Goal: Task Accomplishment & Management: Manage account settings

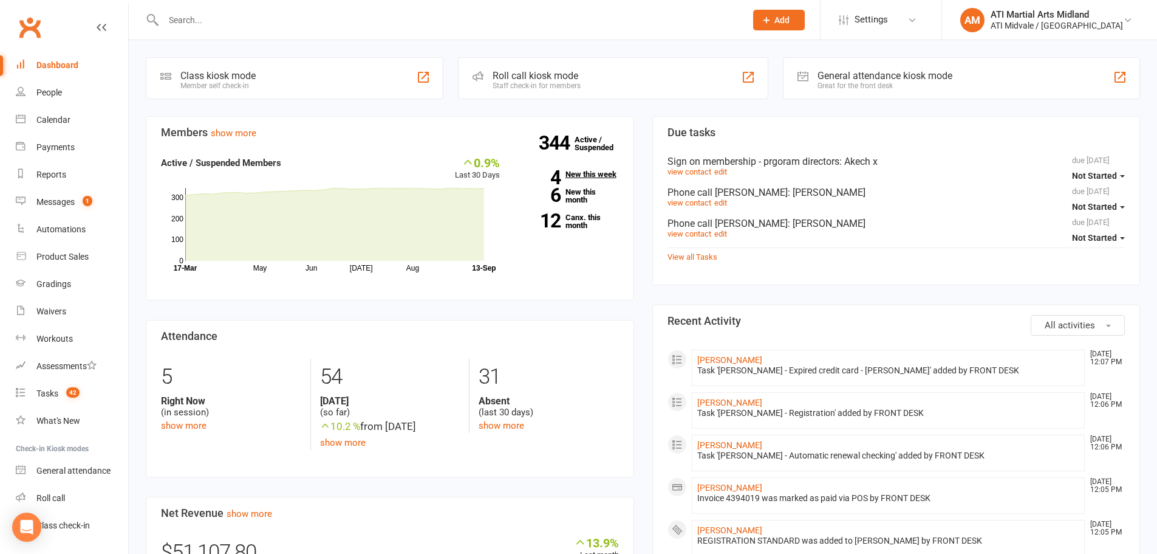
click at [581, 172] on link "4 New this week" at bounding box center [568, 174] width 101 height 8
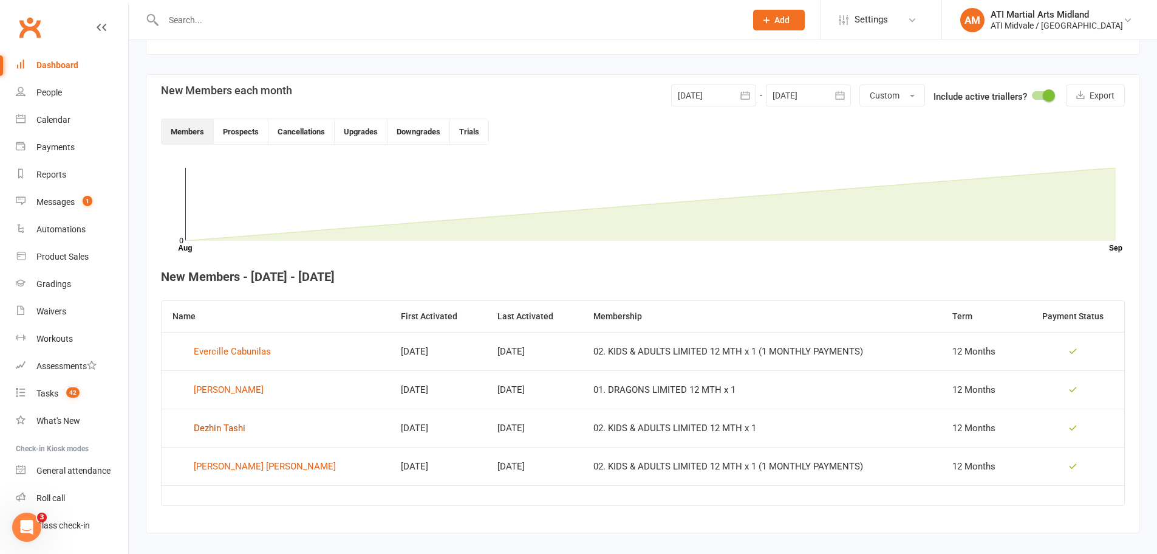
click at [238, 427] on div "Dezhin Tashi" at bounding box center [220, 428] width 52 height 18
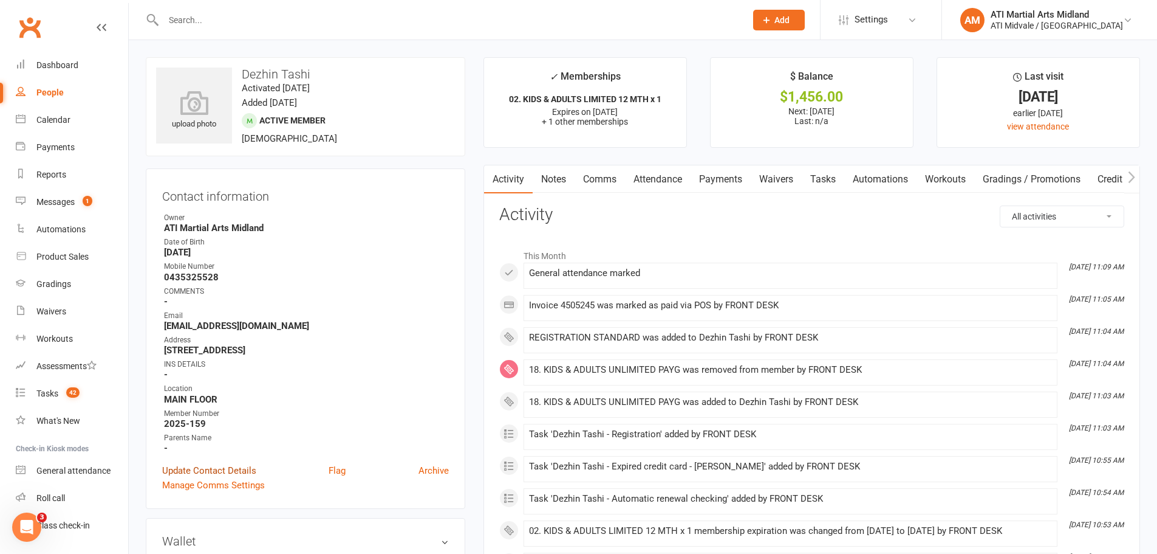
click at [219, 468] on link "Update Contact Details" at bounding box center [209, 470] width 94 height 15
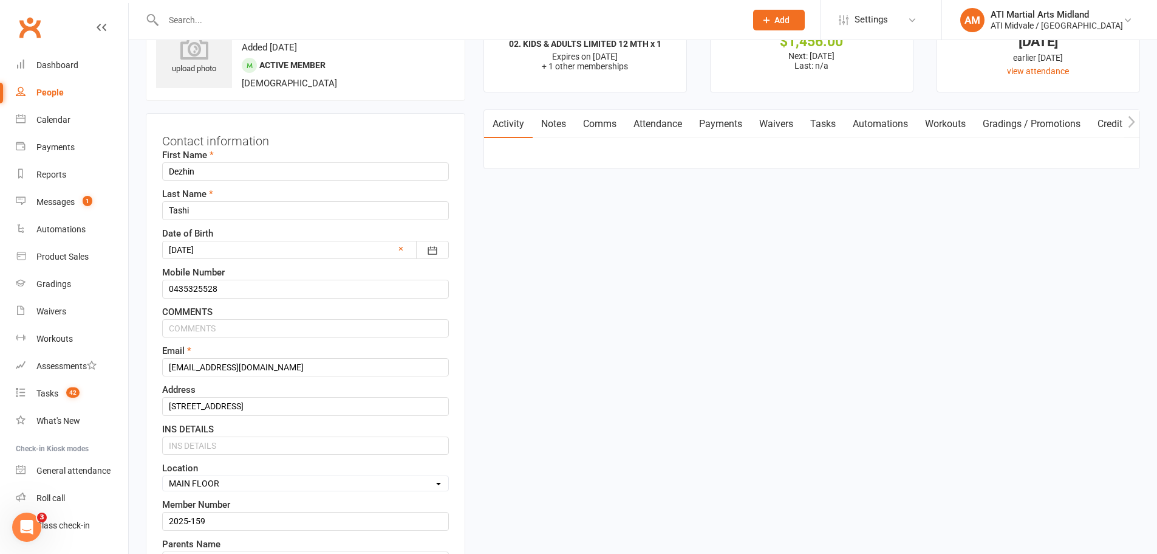
scroll to position [57, 0]
drag, startPoint x: 308, startPoint y: 369, endPoint x: 169, endPoint y: 366, distance: 139.2
click at [169, 366] on input "[EMAIL_ADDRESS][DOMAIN_NAME]" at bounding box center [305, 365] width 287 height 18
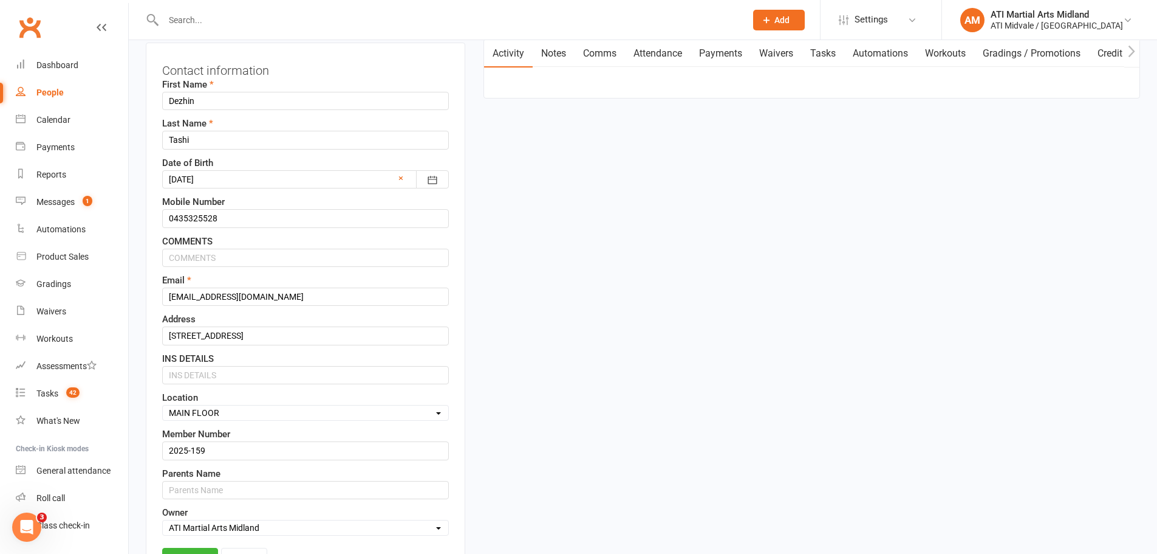
scroll to position [300, 0]
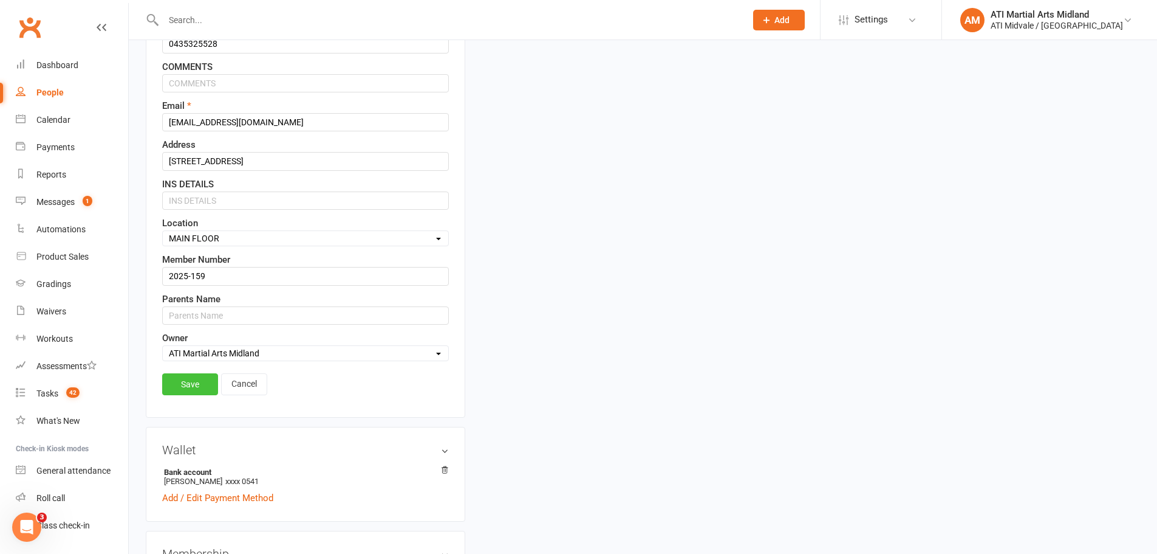
click at [196, 388] on link "Save" at bounding box center [190, 384] width 56 height 22
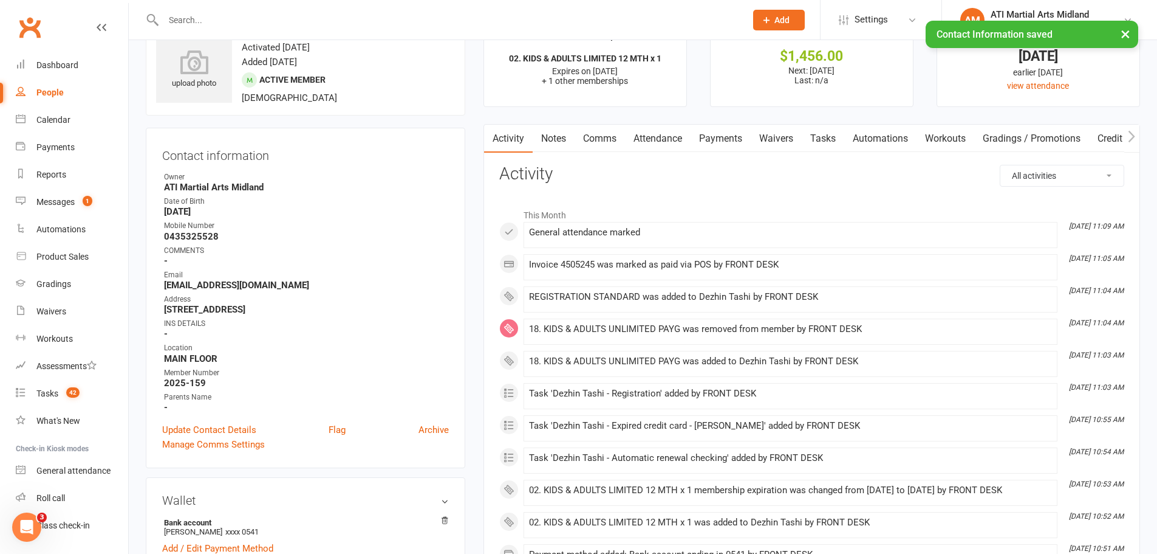
scroll to position [0, 0]
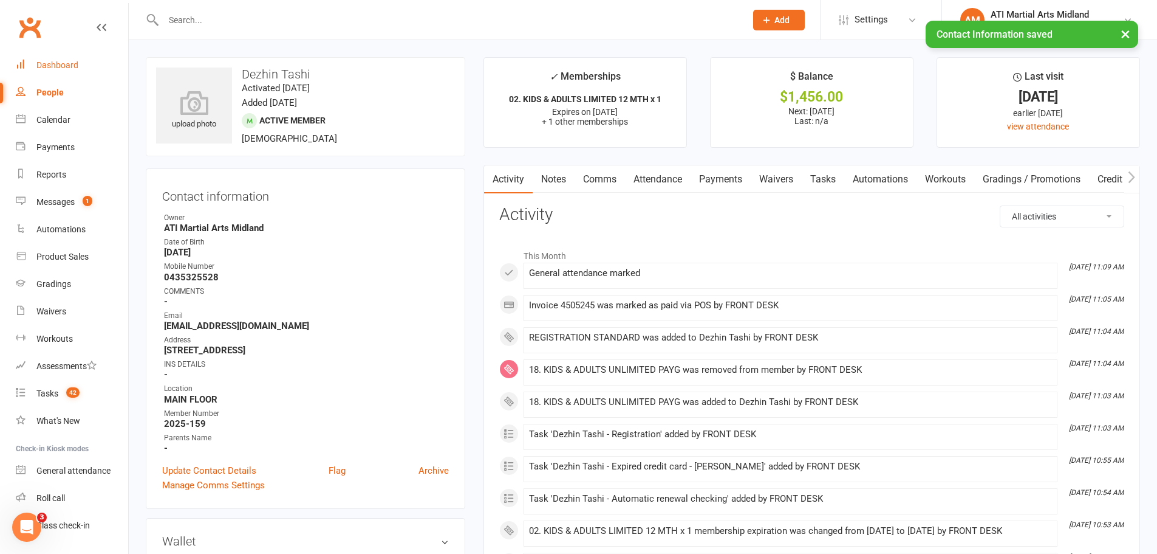
click at [50, 67] on div "Dashboard" at bounding box center [57, 65] width 42 height 10
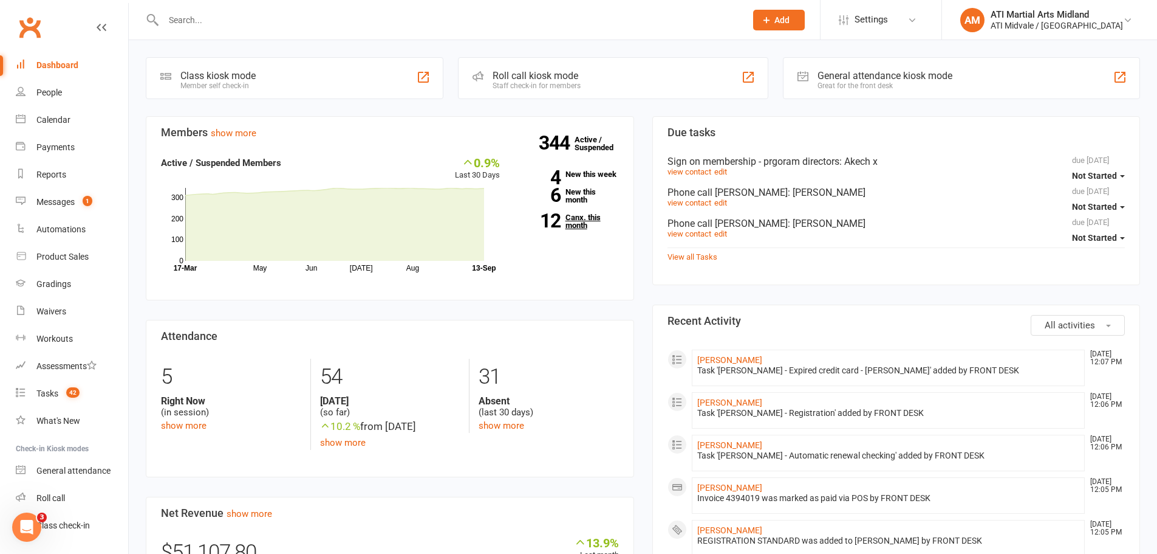
click at [578, 229] on div "344 Active / Suspended 4 New this week 6 New this month 12 Canx. this month" at bounding box center [568, 197] width 119 height 83
click at [569, 230] on div "344 Active / Suspended 4 New this week 6 New this month 12 Canx. this month" at bounding box center [568, 197] width 119 height 83
click at [572, 227] on link "12 Canx. this month" at bounding box center [568, 221] width 101 height 16
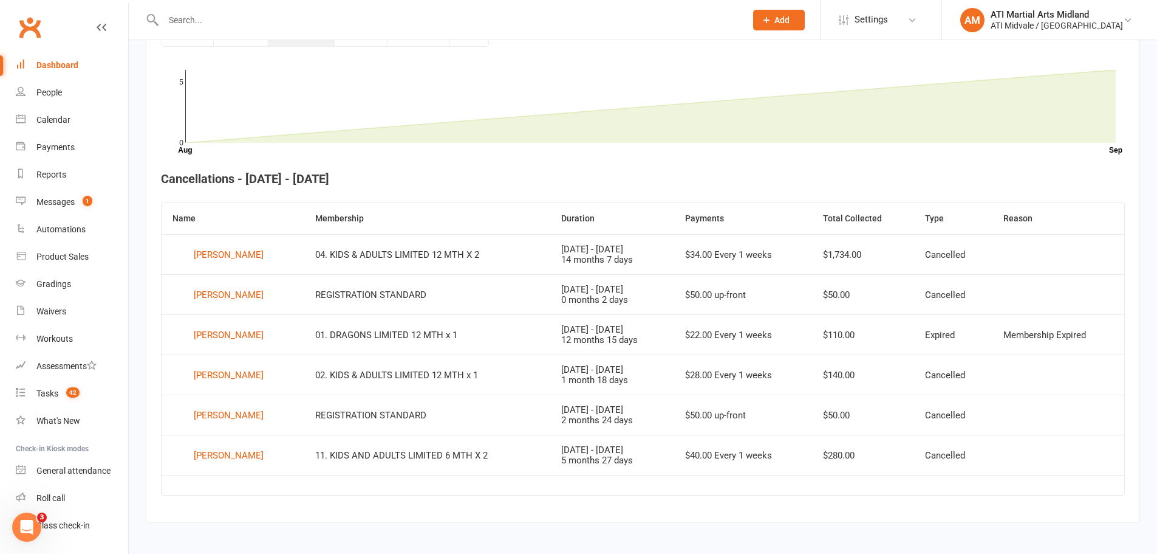
scroll to position [359, 0]
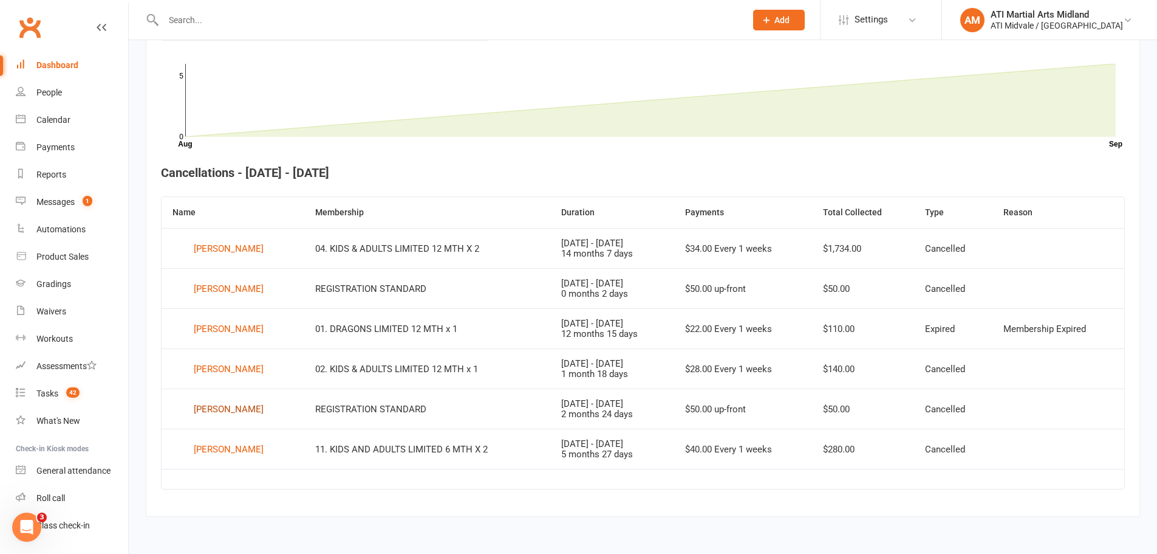
click at [225, 408] on div "[PERSON_NAME]" at bounding box center [229, 409] width 70 height 18
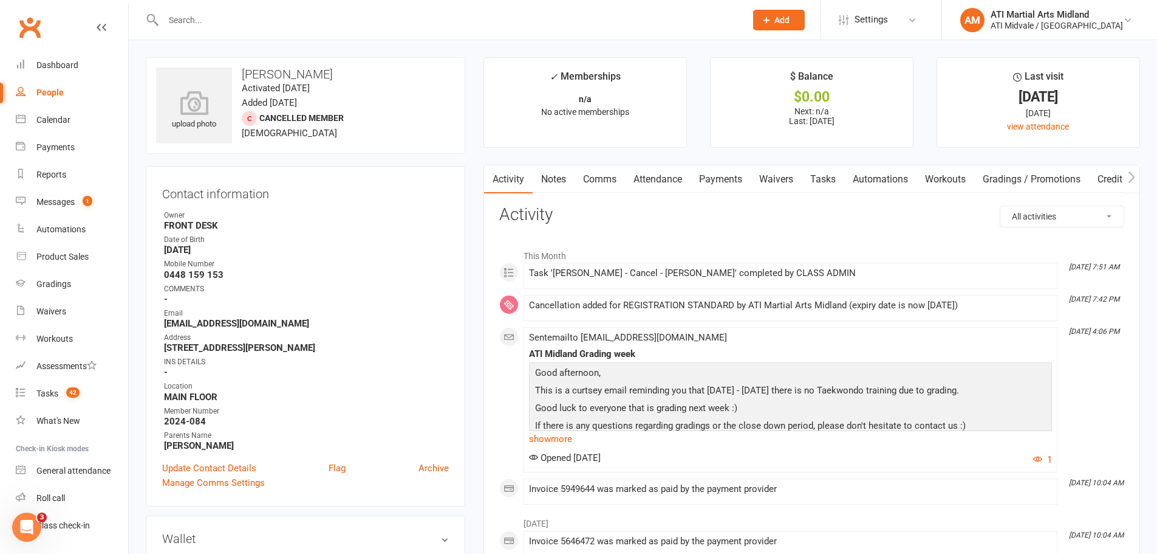
click at [842, 179] on link "Tasks" at bounding box center [823, 179] width 43 height 28
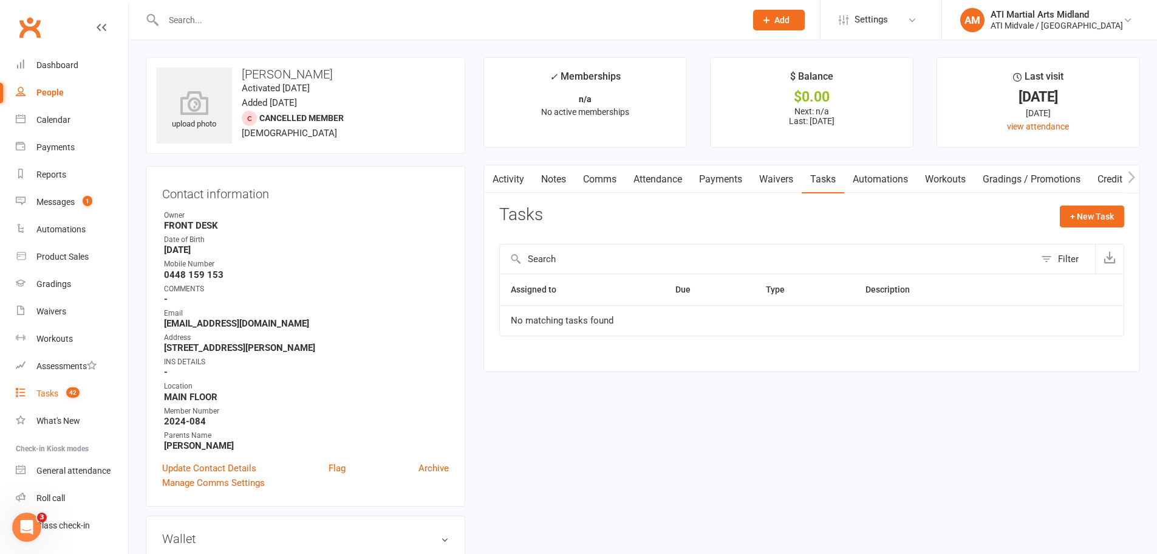
click at [64, 391] on count-badge "42" at bounding box center [69, 393] width 19 height 10
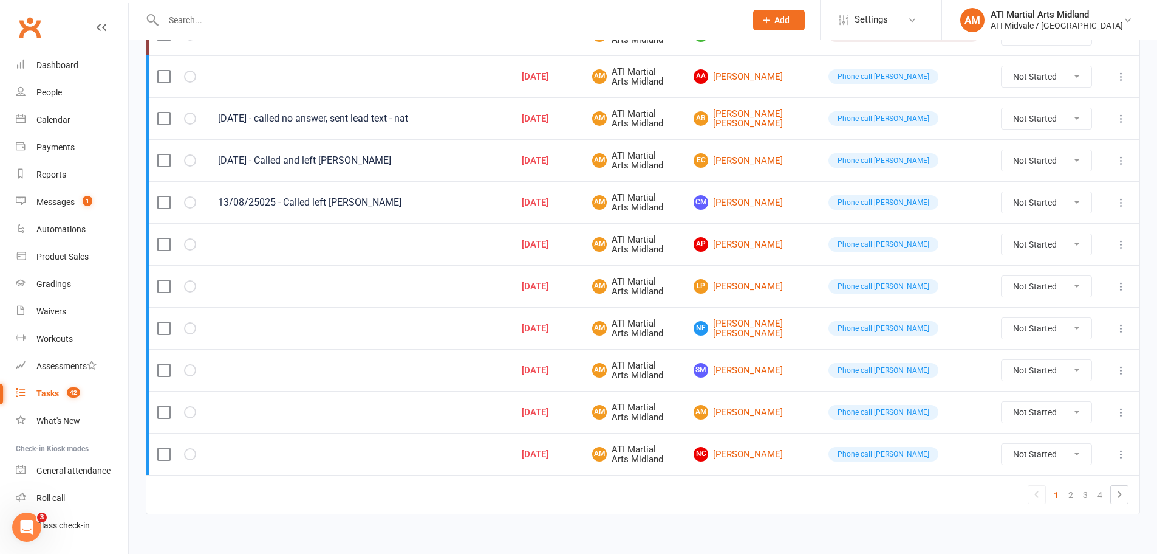
scroll to position [814, 0]
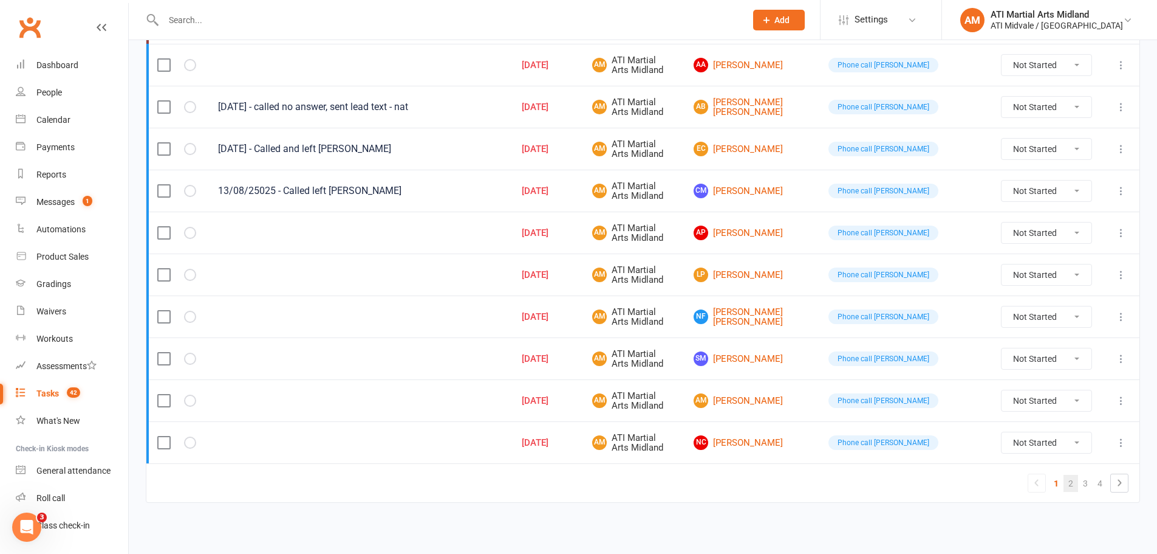
click at [1068, 481] on link "2" at bounding box center [1071, 483] width 15 height 17
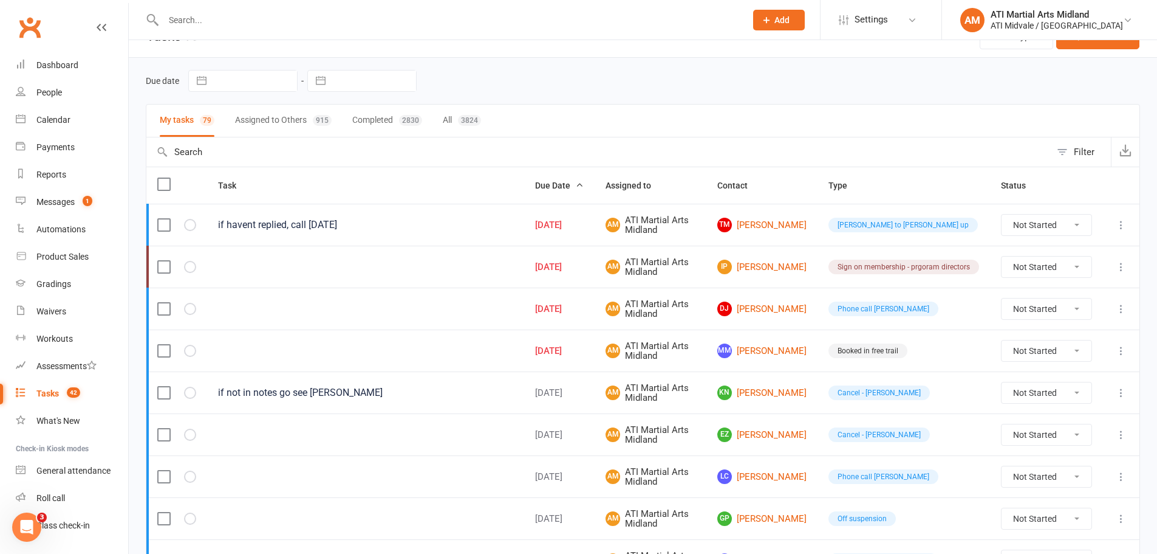
scroll to position [24, 0]
click at [788, 309] on link "DJ [PERSON_NAME]" at bounding box center [762, 310] width 89 height 15
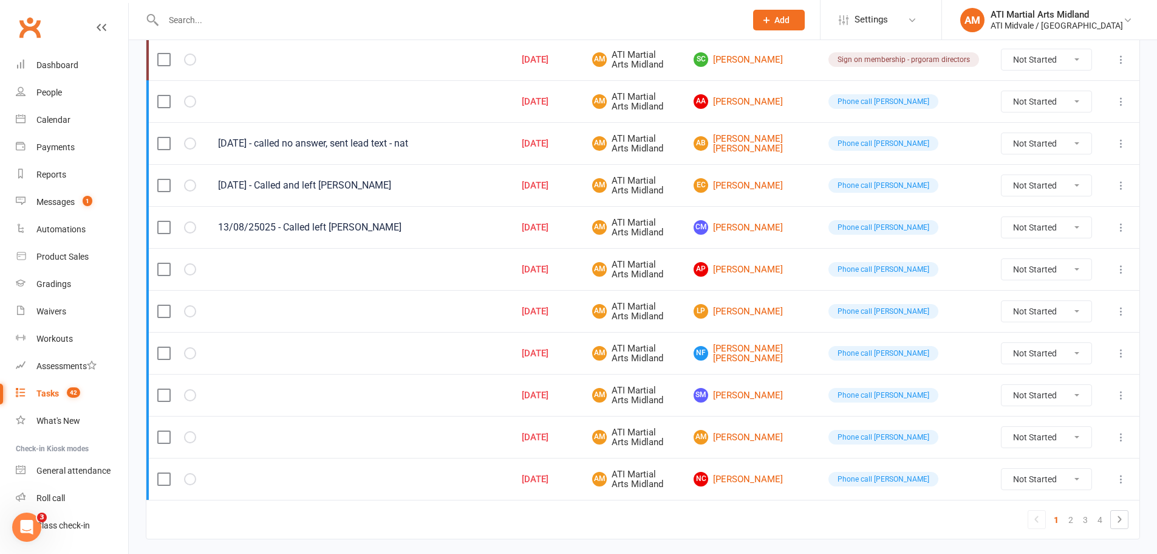
scroll to position [814, 0]
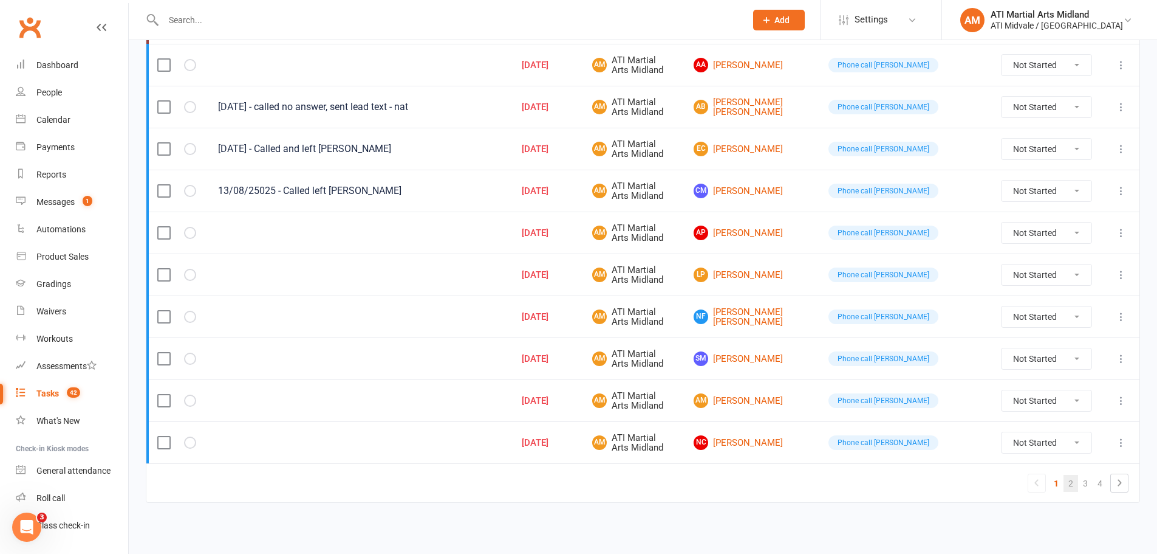
click at [1077, 484] on link "2" at bounding box center [1071, 483] width 15 height 17
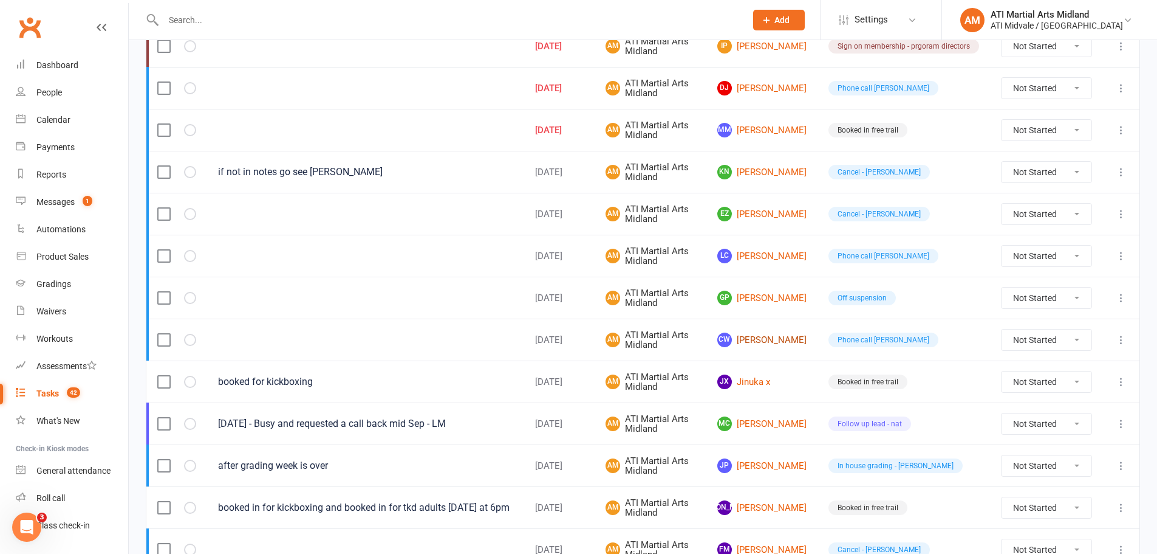
scroll to position [267, 0]
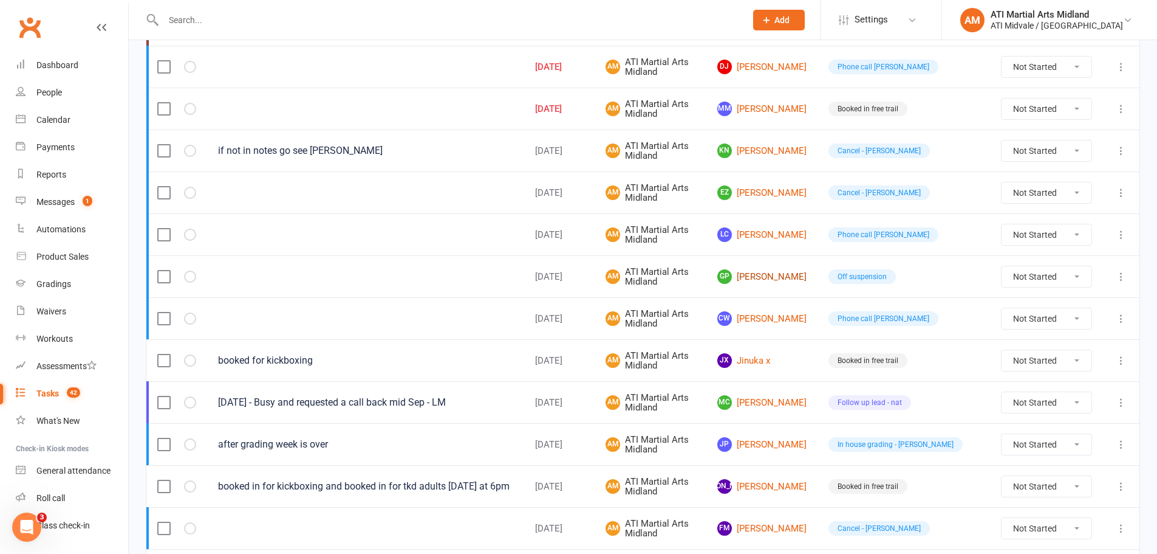
click at [767, 279] on link "GP [PERSON_NAME]" at bounding box center [762, 276] width 89 height 15
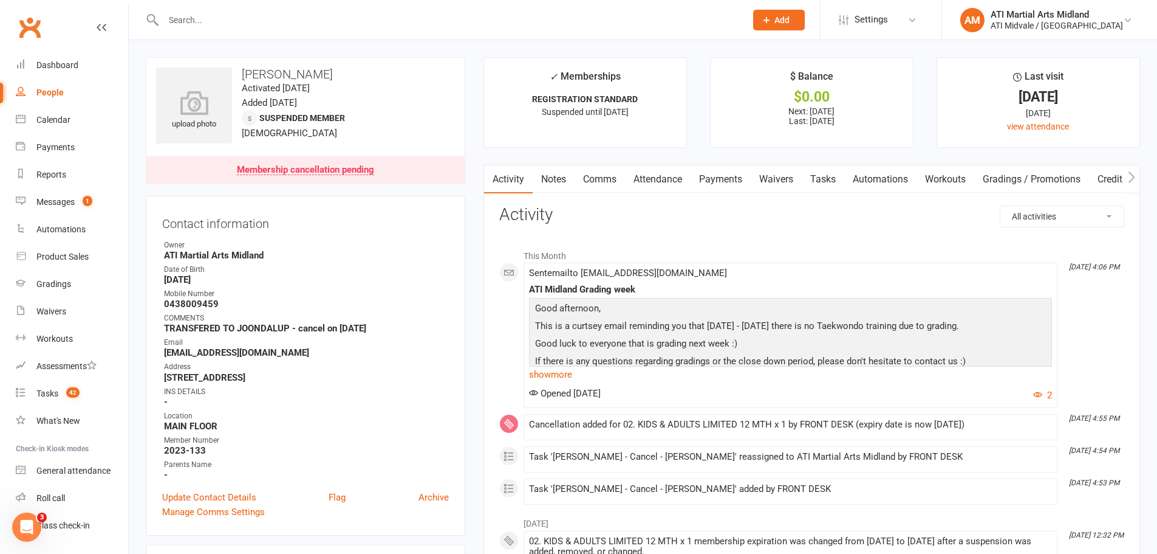
click at [743, 179] on link "Payments" at bounding box center [721, 179] width 60 height 28
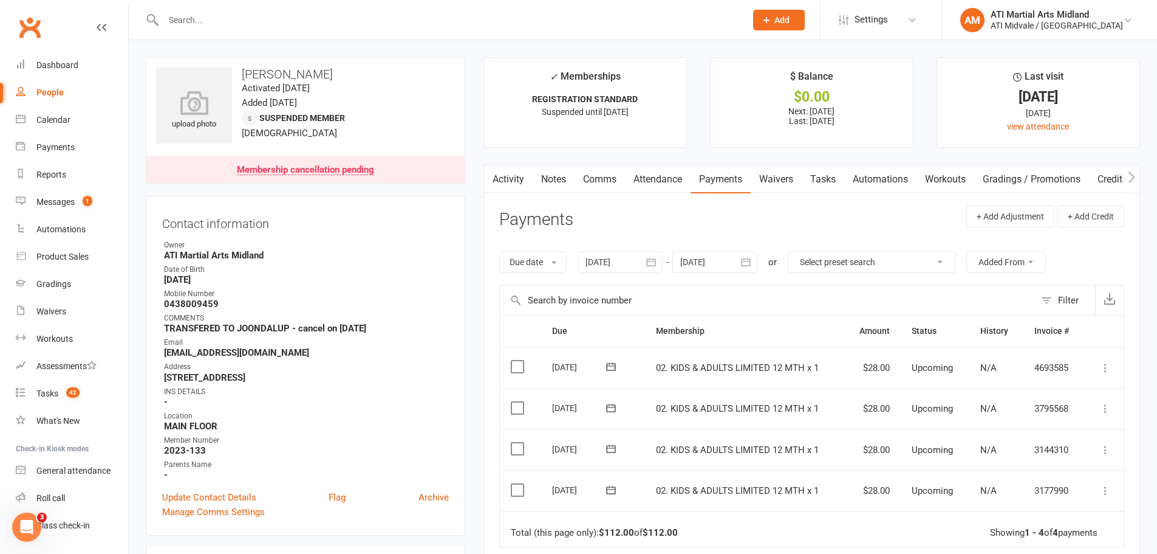
click at [173, 15] on input "text" at bounding box center [449, 20] width 578 height 17
click at [35, 58] on link "Dashboard" at bounding box center [72, 65] width 112 height 27
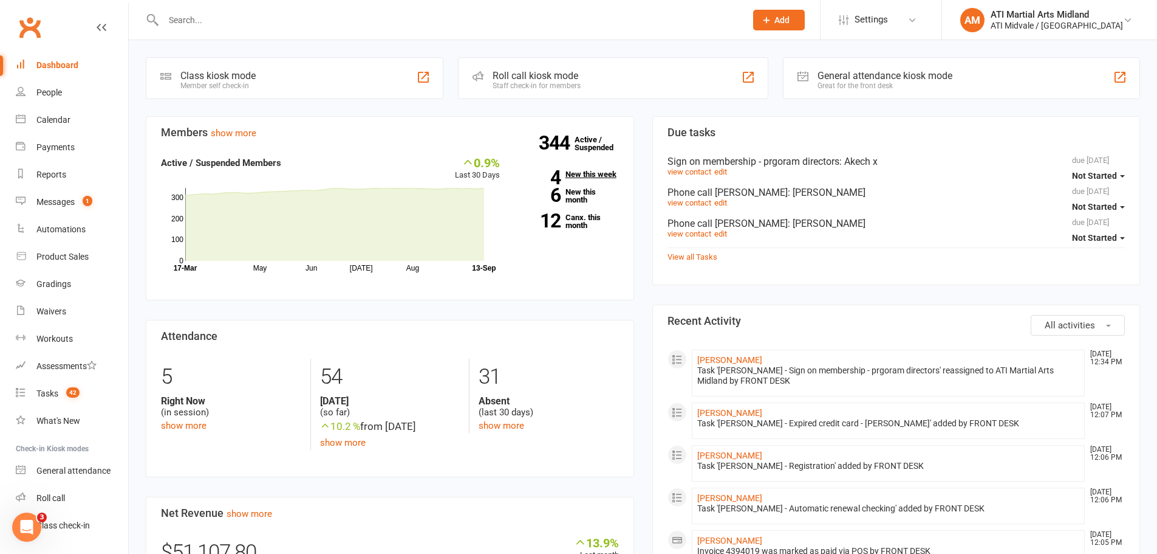
click at [576, 177] on link "4 New this week" at bounding box center [568, 174] width 101 height 8
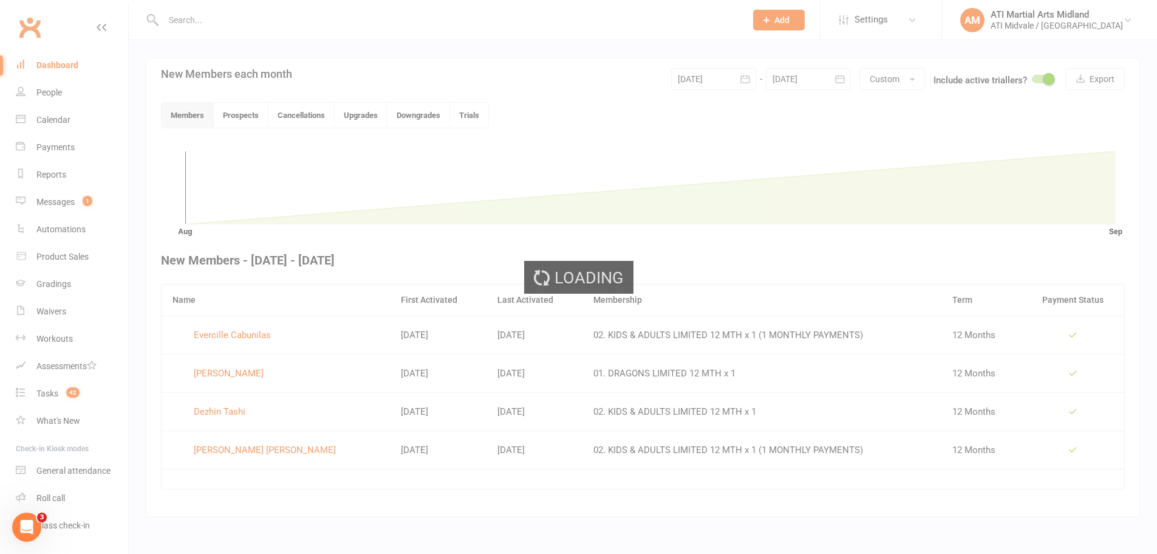
scroll to position [258, 0]
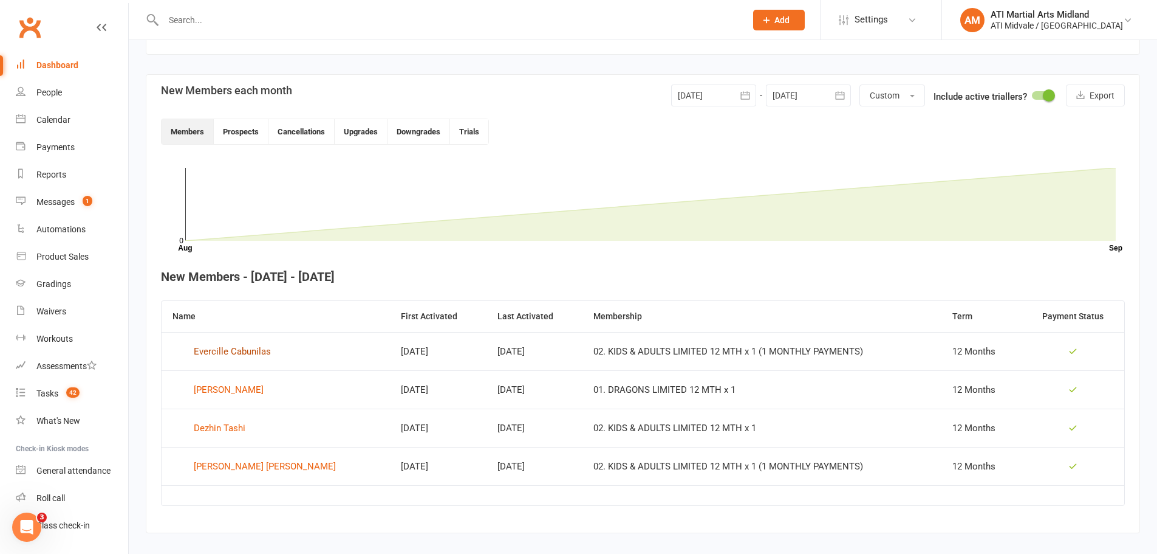
click at [231, 346] on div "Evercille Cabunilas" at bounding box center [232, 351] width 77 height 18
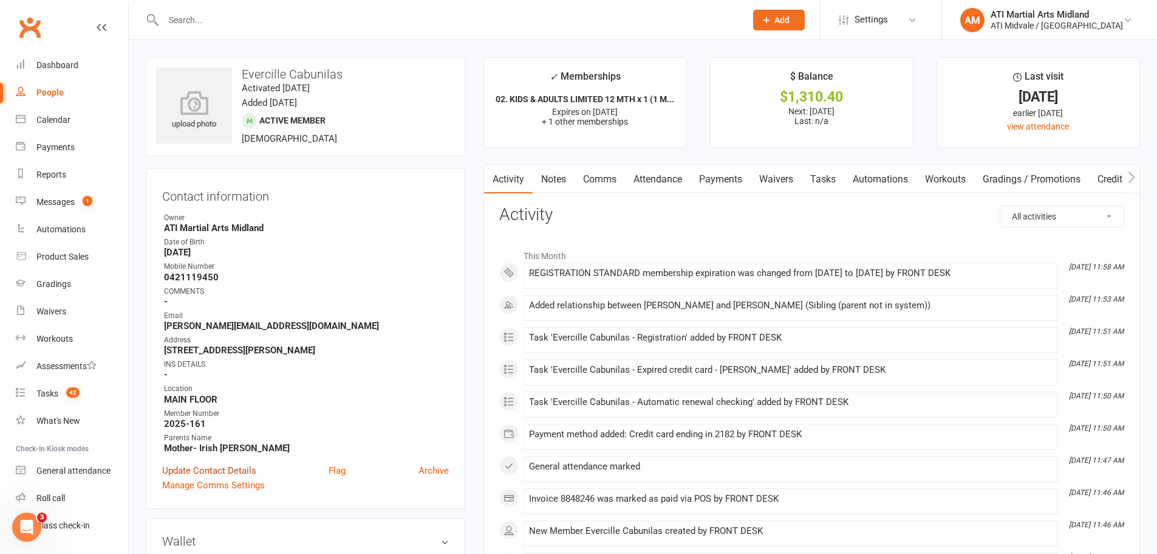
click at [230, 464] on link "Update Contact Details" at bounding box center [209, 470] width 94 height 15
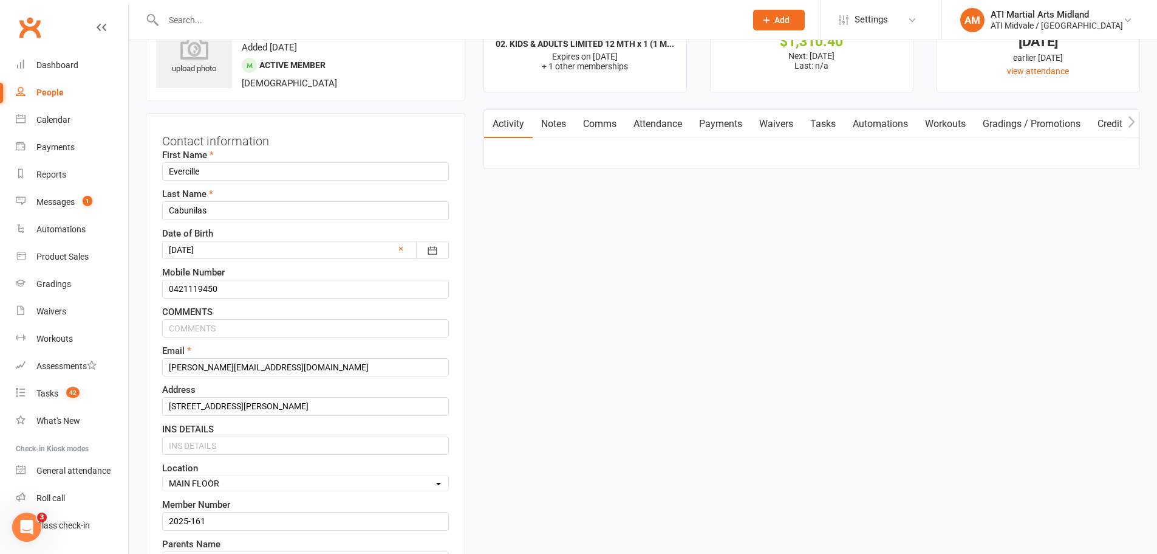
scroll to position [57, 0]
drag, startPoint x: 303, startPoint y: 364, endPoint x: 161, endPoint y: 370, distance: 142.3
click at [161, 370] on div "Contact information First Name Evercille Last Name Cabunilas Date of Birth [DEM…" at bounding box center [306, 385] width 320 height 549
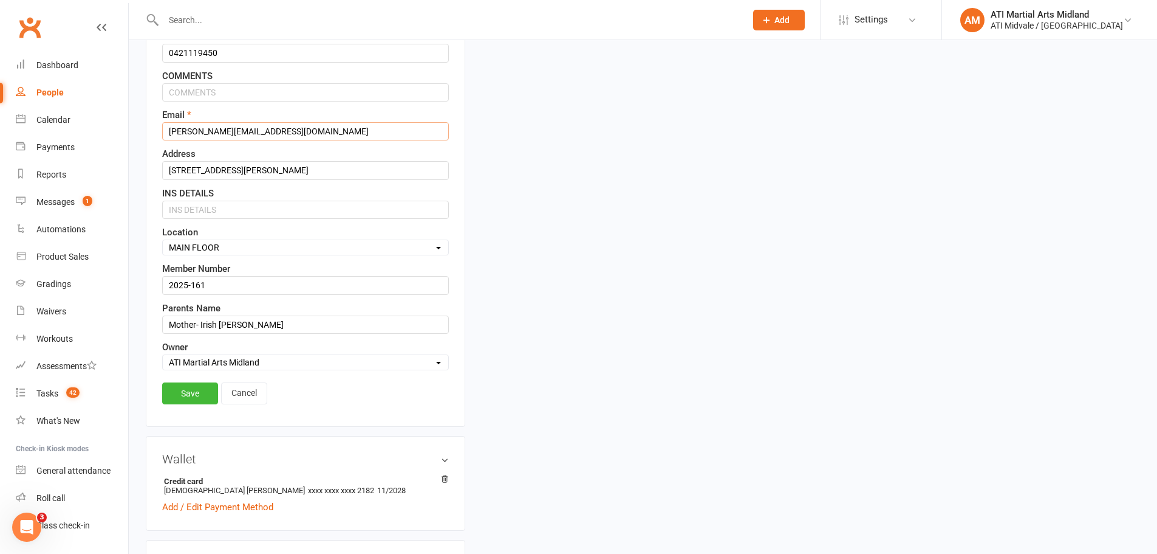
scroll to position [300, 0]
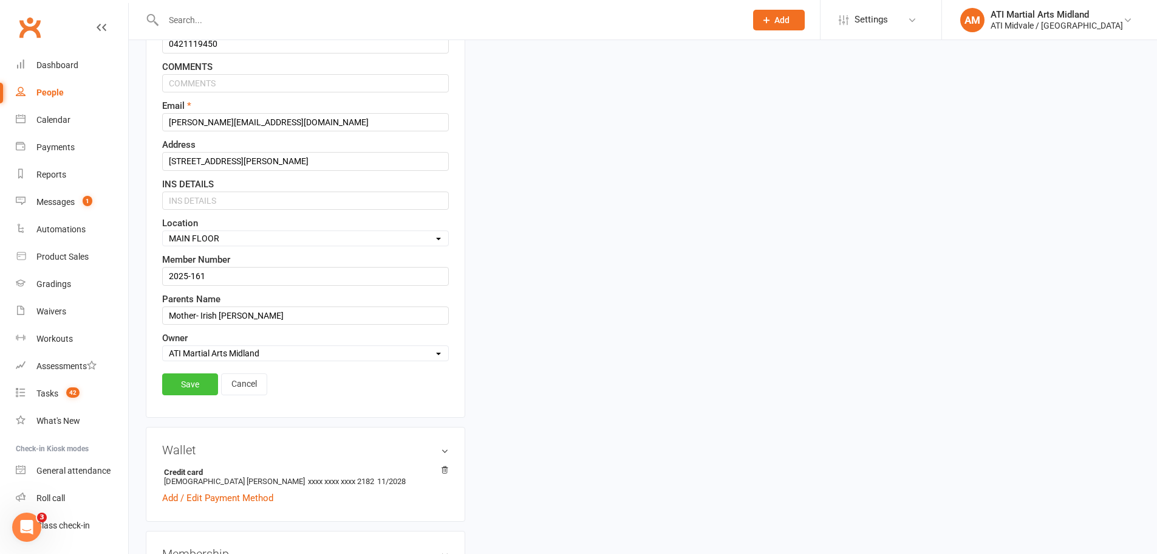
click at [196, 389] on link "Save" at bounding box center [190, 384] width 56 height 22
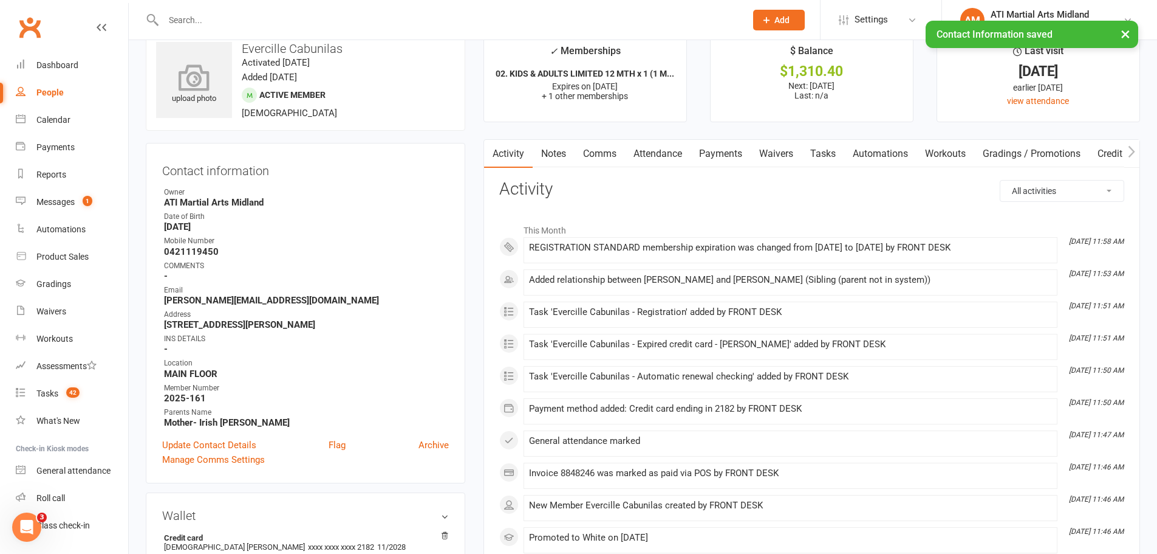
scroll to position [0, 0]
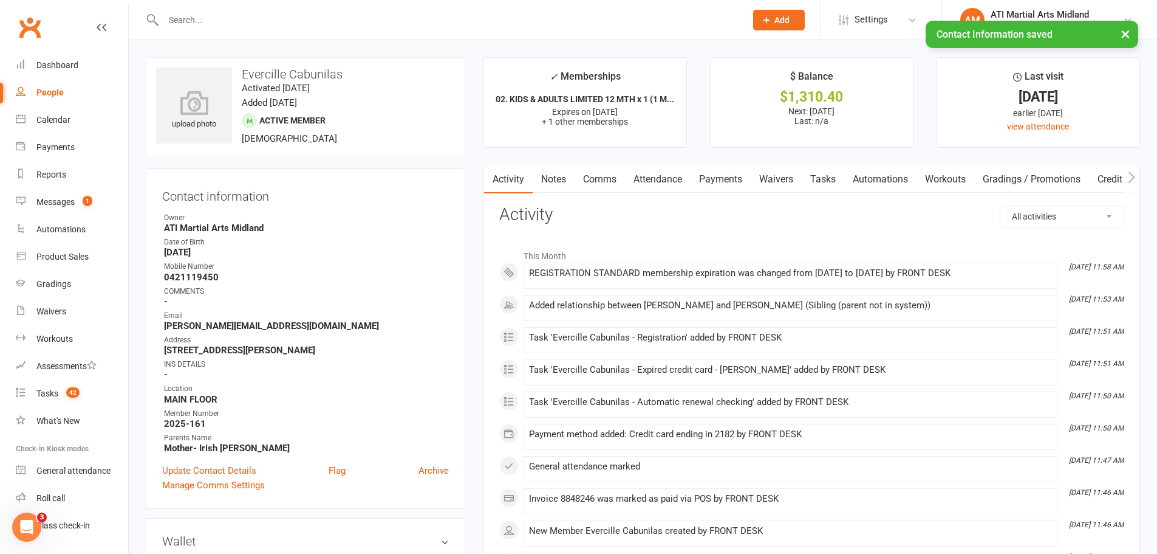
click at [185, 21] on div "× Contact Information saved" at bounding box center [571, 21] width 1142 height 0
click at [185, 20] on input "text" at bounding box center [449, 20] width 578 height 17
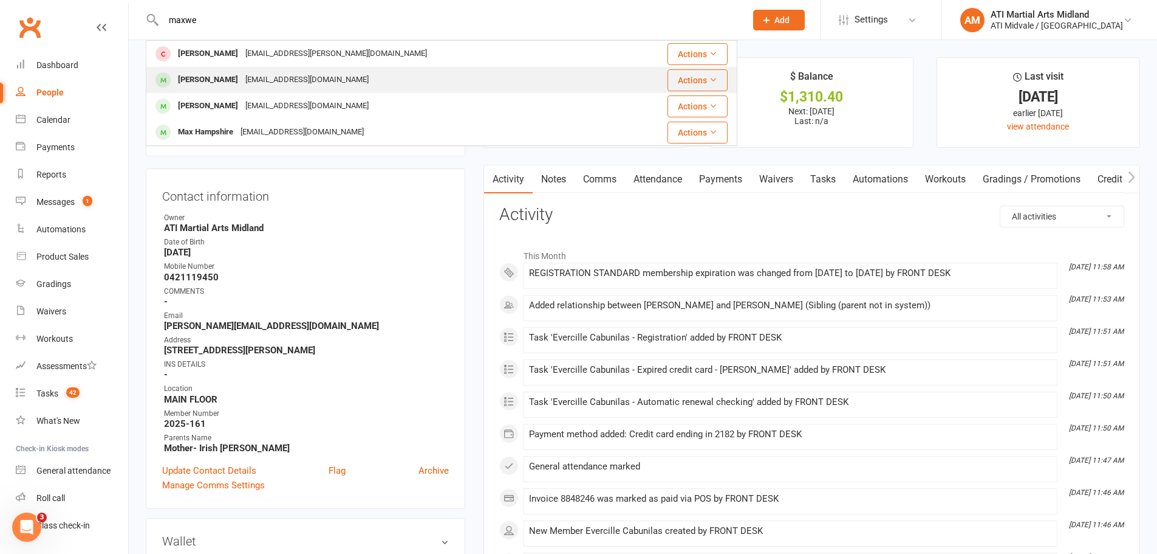
type input "maxwe"
click at [236, 82] on div "[PERSON_NAME]" at bounding box center [207, 80] width 67 height 18
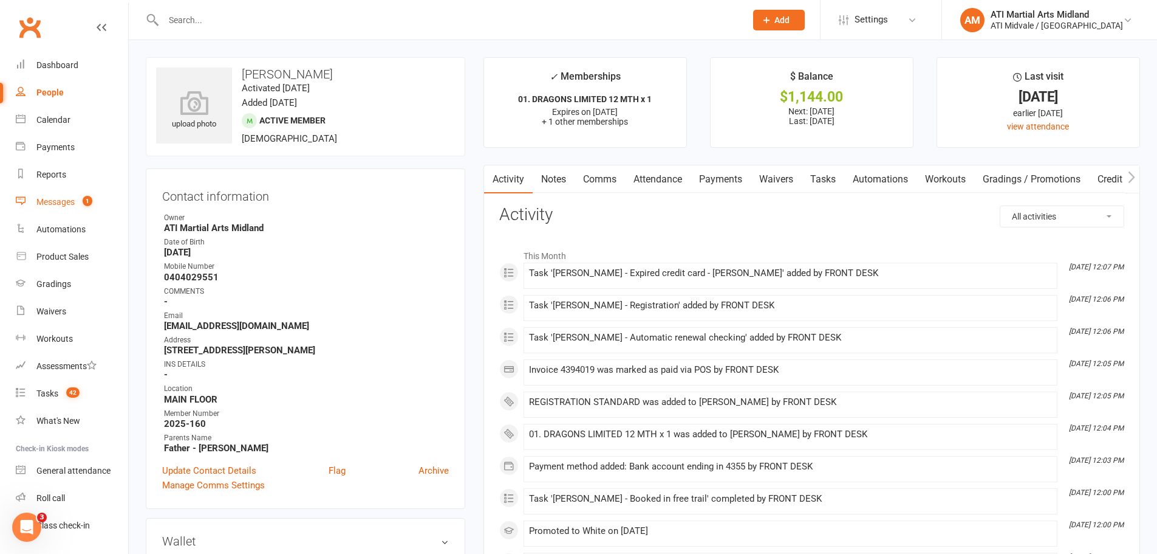
click at [65, 201] on div "Messages" at bounding box center [55, 202] width 38 height 10
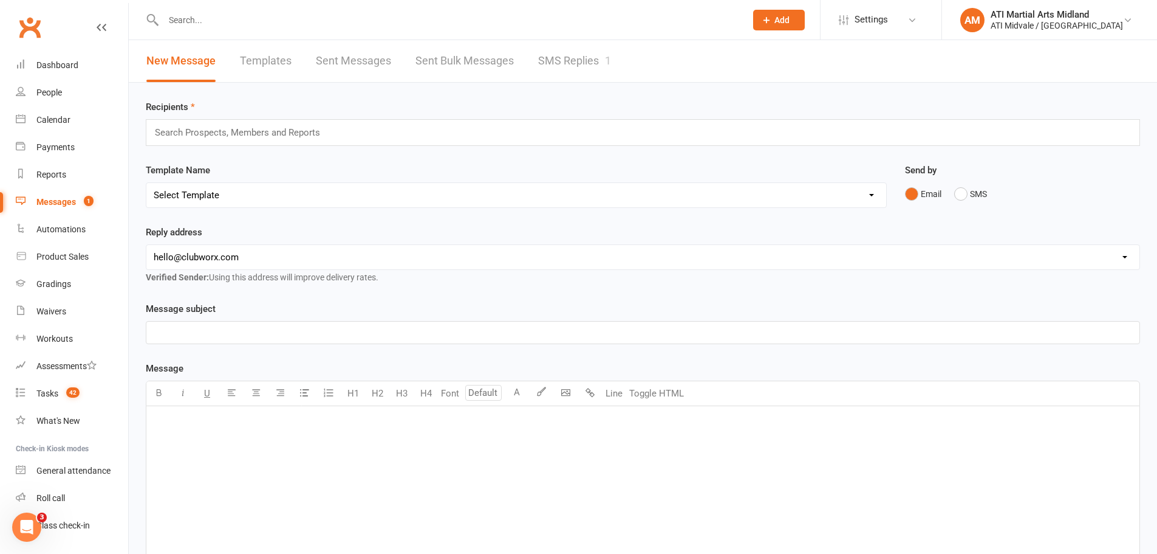
click at [554, 49] on link "SMS Replies 1" at bounding box center [574, 61] width 73 height 42
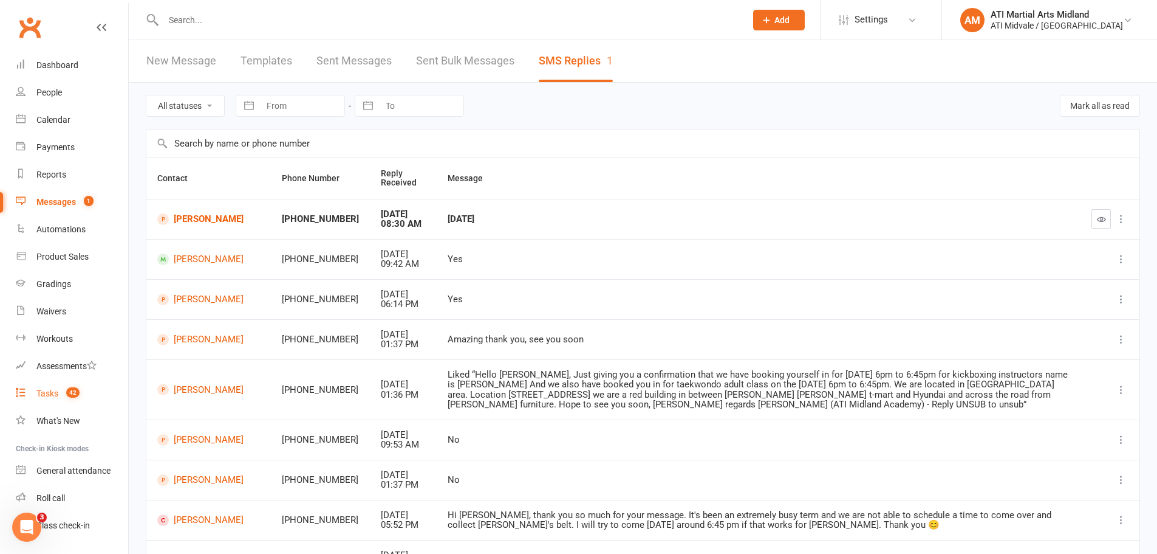
click at [26, 396] on link "Tasks 42" at bounding box center [72, 393] width 112 height 27
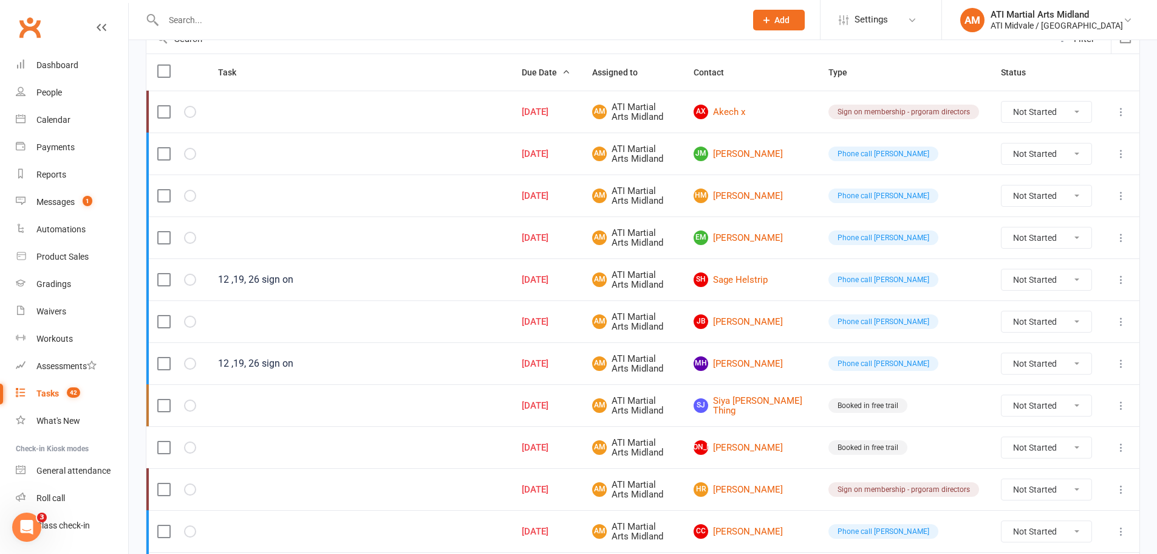
scroll to position [122, 0]
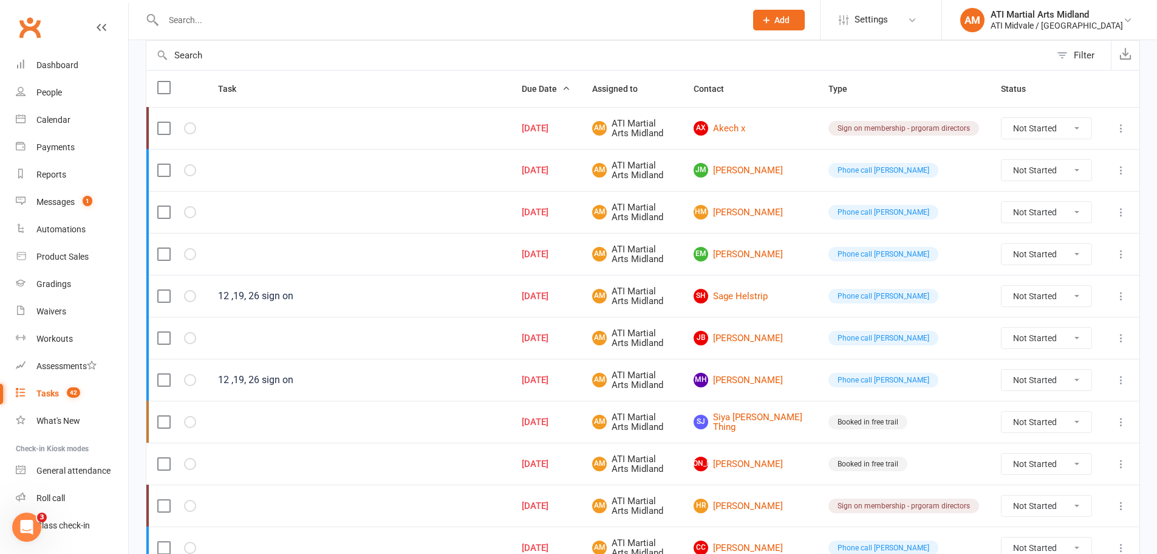
click at [260, 30] on div at bounding box center [442, 19] width 592 height 39
click at [251, 25] on input "text" at bounding box center [449, 20] width 578 height 17
click at [87, 59] on link "Dashboard" at bounding box center [72, 65] width 112 height 27
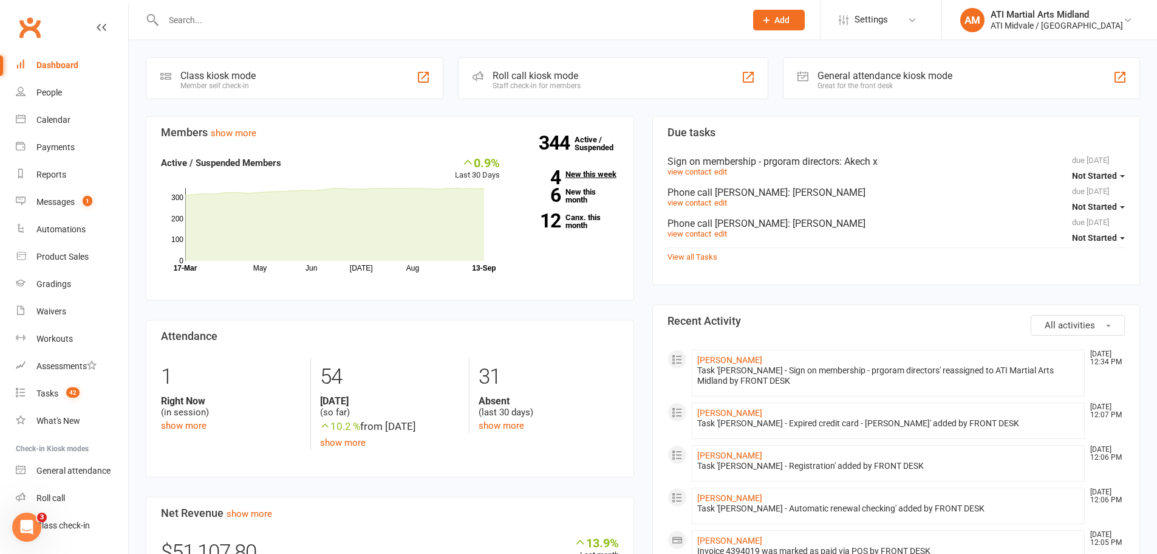
click at [575, 171] on link "4 New this week" at bounding box center [568, 174] width 101 height 8
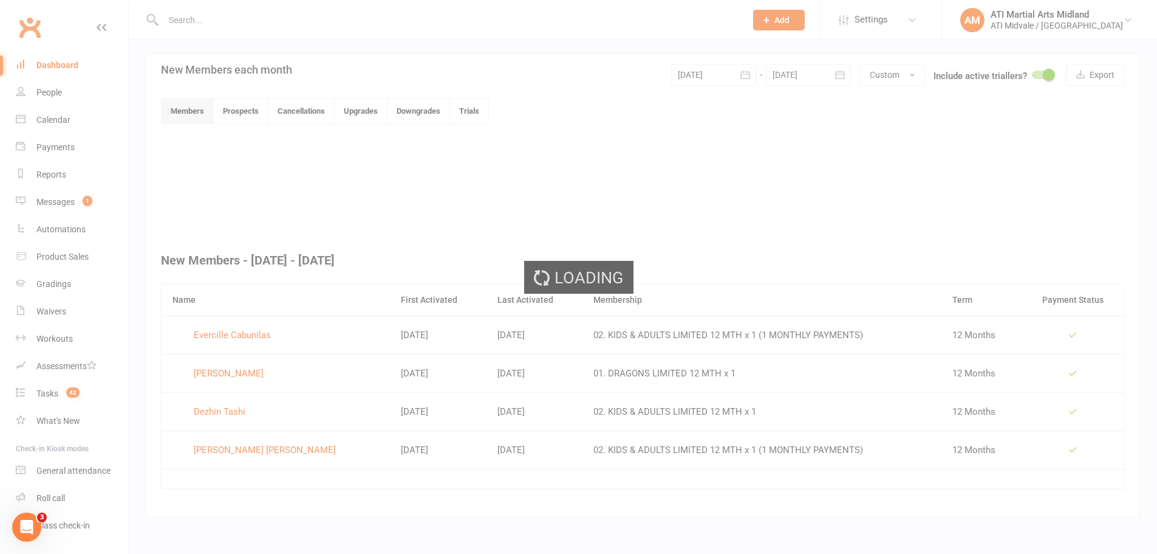
scroll to position [258, 0]
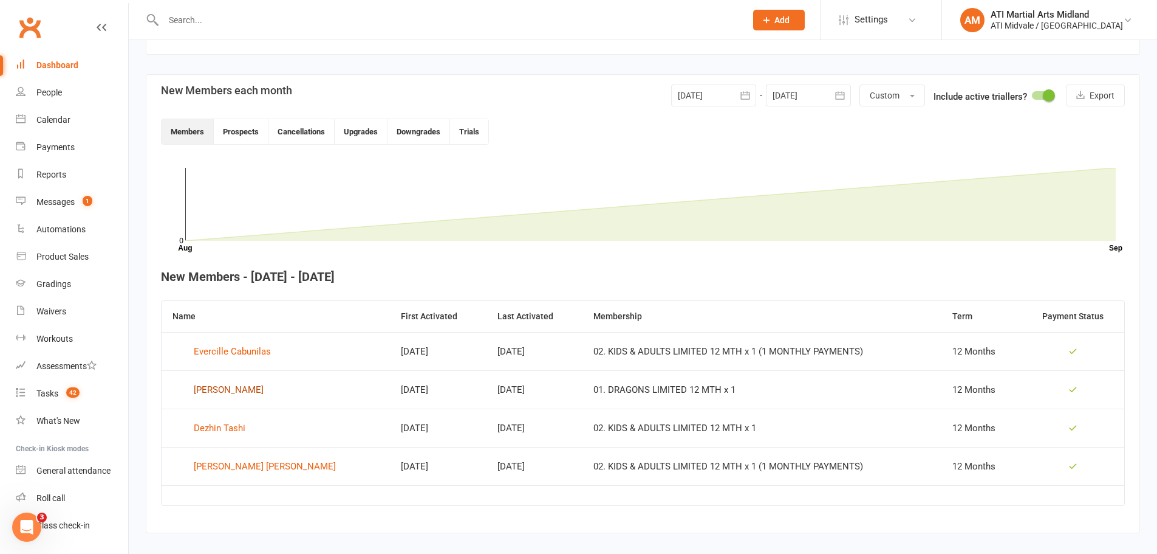
click at [233, 395] on div "[PERSON_NAME]" at bounding box center [229, 389] width 70 height 18
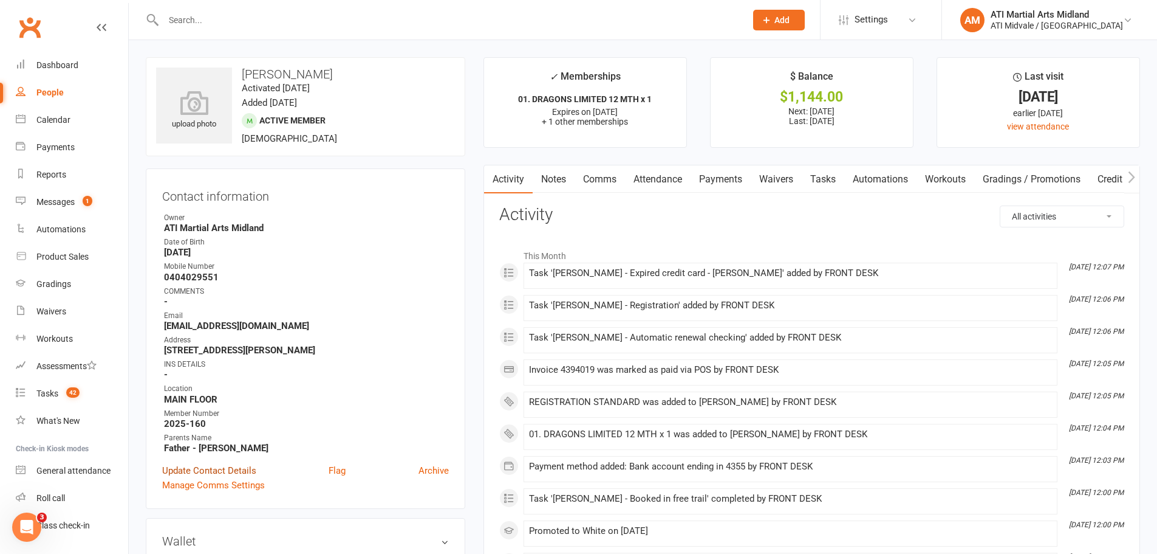
click at [218, 470] on link "Update Contact Details" at bounding box center [209, 470] width 94 height 15
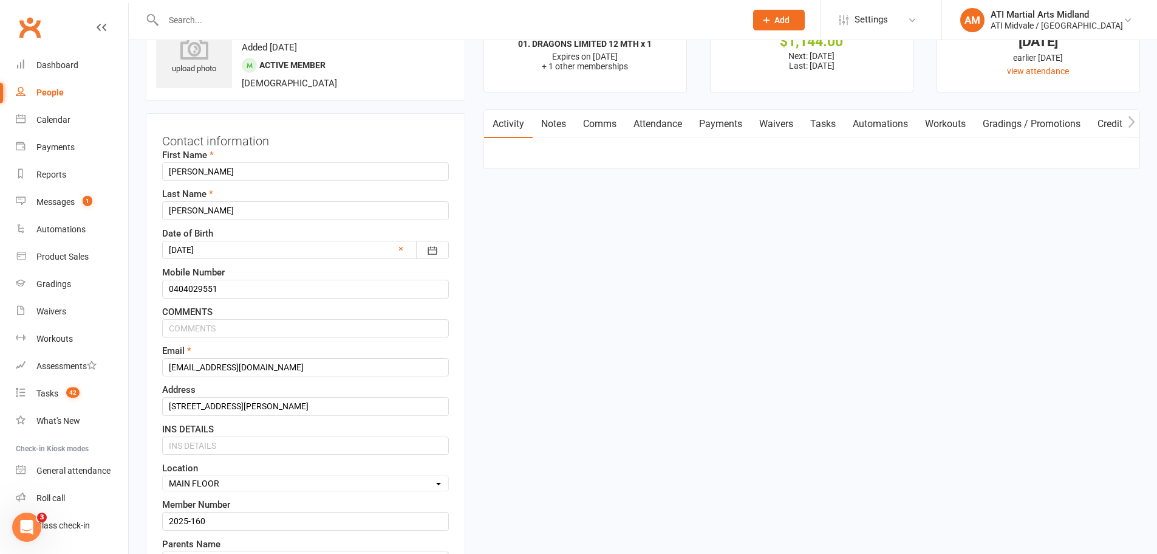
scroll to position [57, 0]
click at [231, 285] on input "0404029551" at bounding box center [305, 287] width 287 height 18
drag, startPoint x: 287, startPoint y: 368, endPoint x: 153, endPoint y: 364, distance: 134.3
click at [153, 364] on div "Contact information First Name [PERSON_NAME] Last Name [PERSON_NAME] Date of Bi…" at bounding box center [306, 385] width 320 height 549
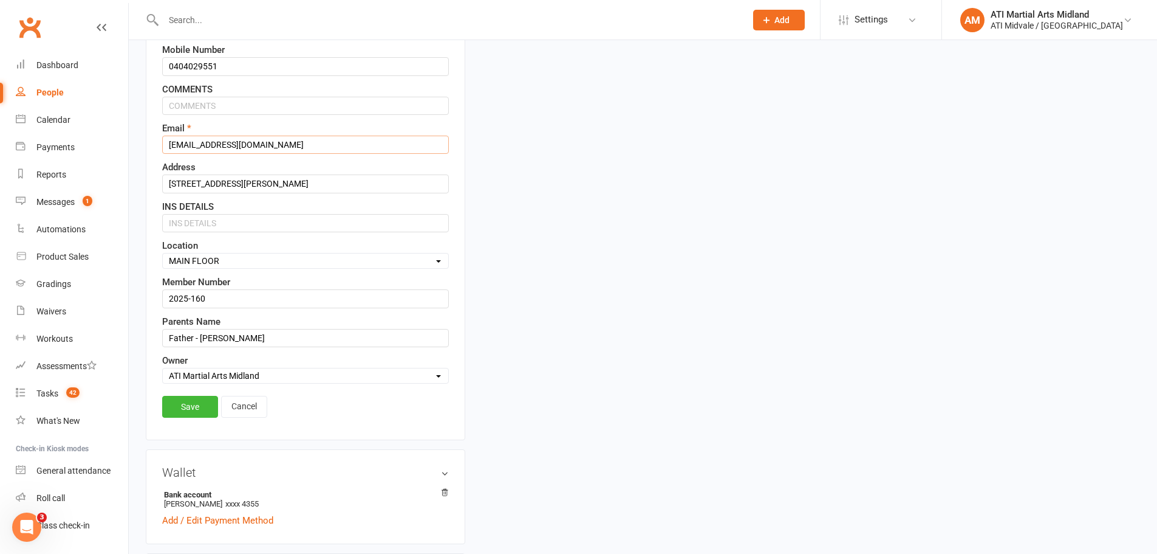
scroll to position [300, 0]
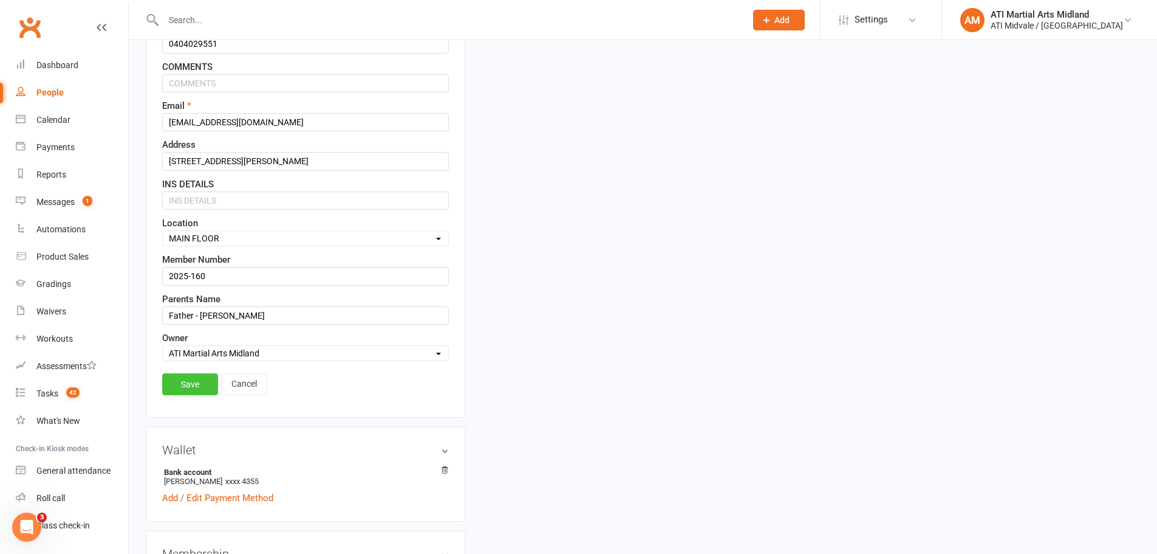
click at [183, 388] on link "Save" at bounding box center [190, 384] width 56 height 22
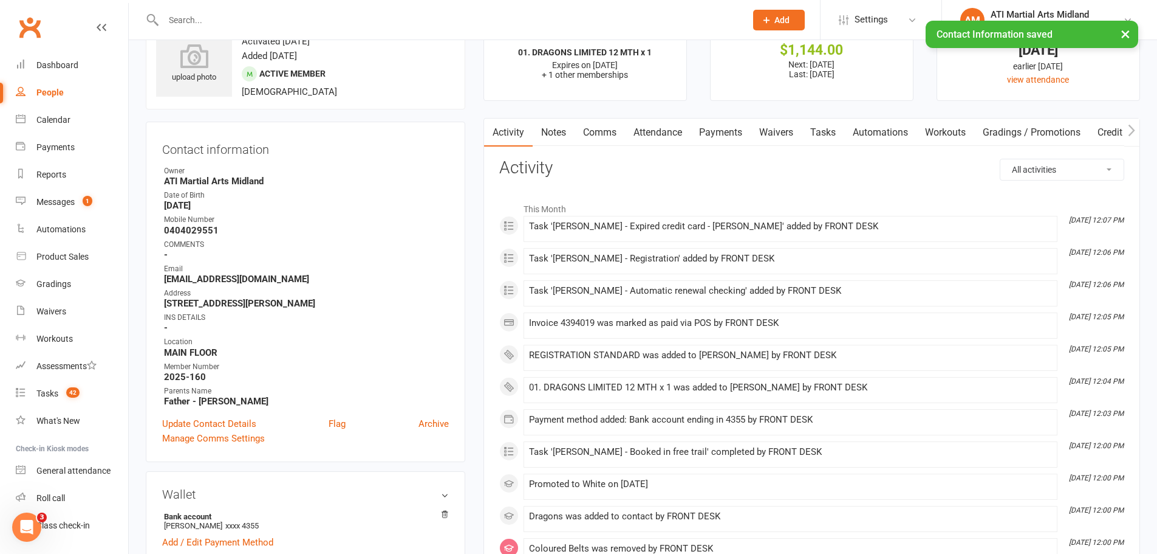
scroll to position [0, 0]
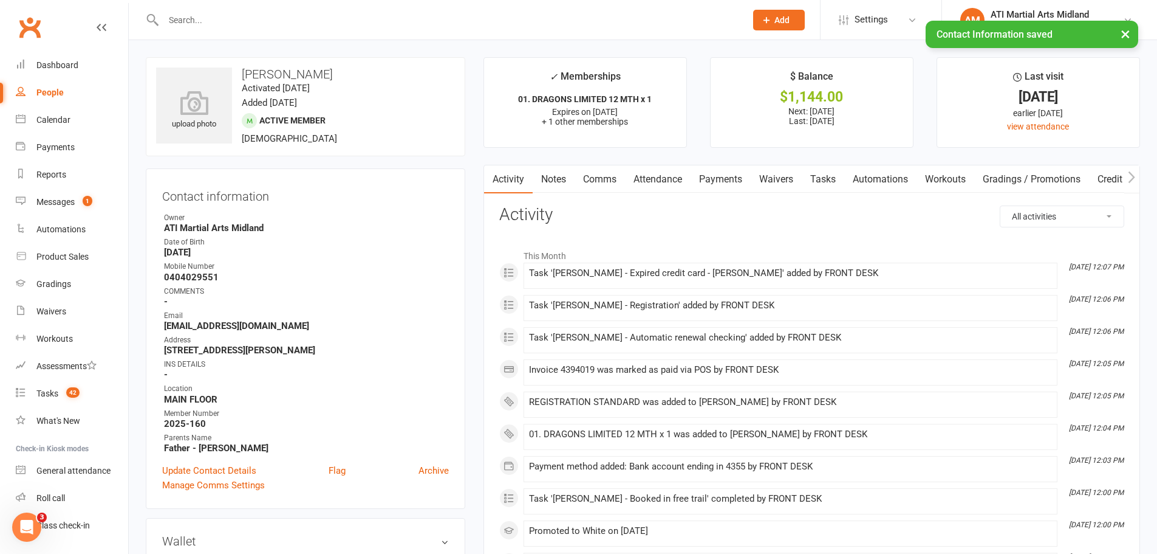
click at [835, 177] on link "Tasks" at bounding box center [823, 179] width 43 height 28
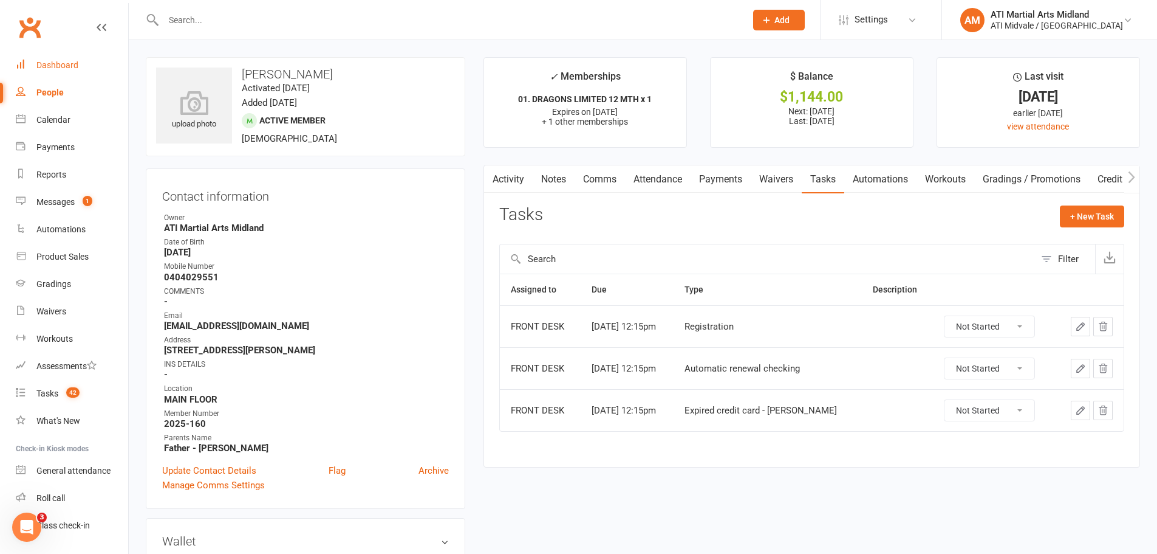
click at [55, 61] on div "Dashboard" at bounding box center [57, 65] width 42 height 10
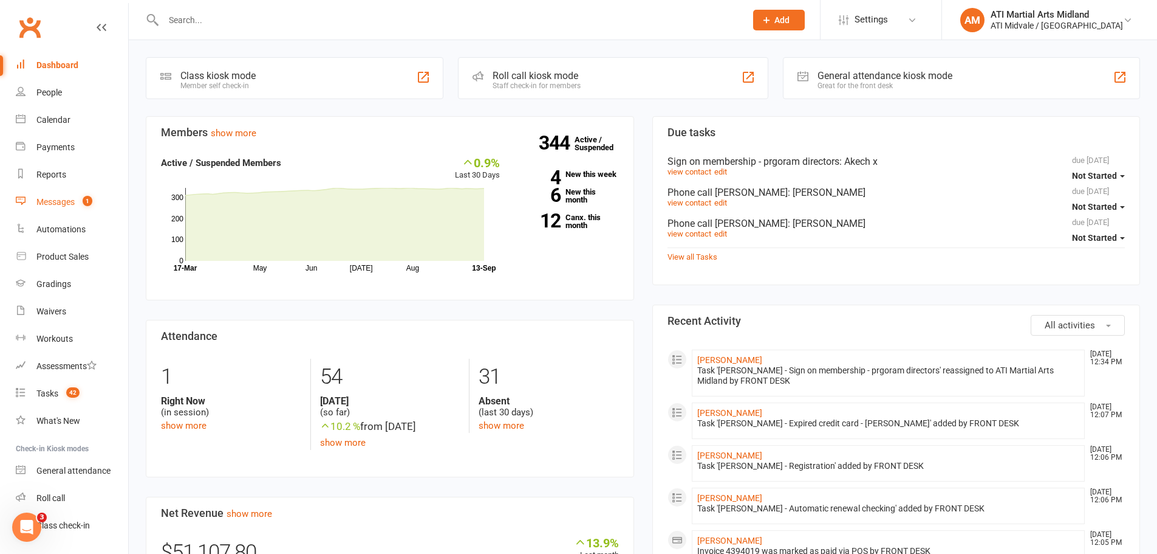
click at [87, 206] on span "1" at bounding box center [88, 201] width 10 height 10
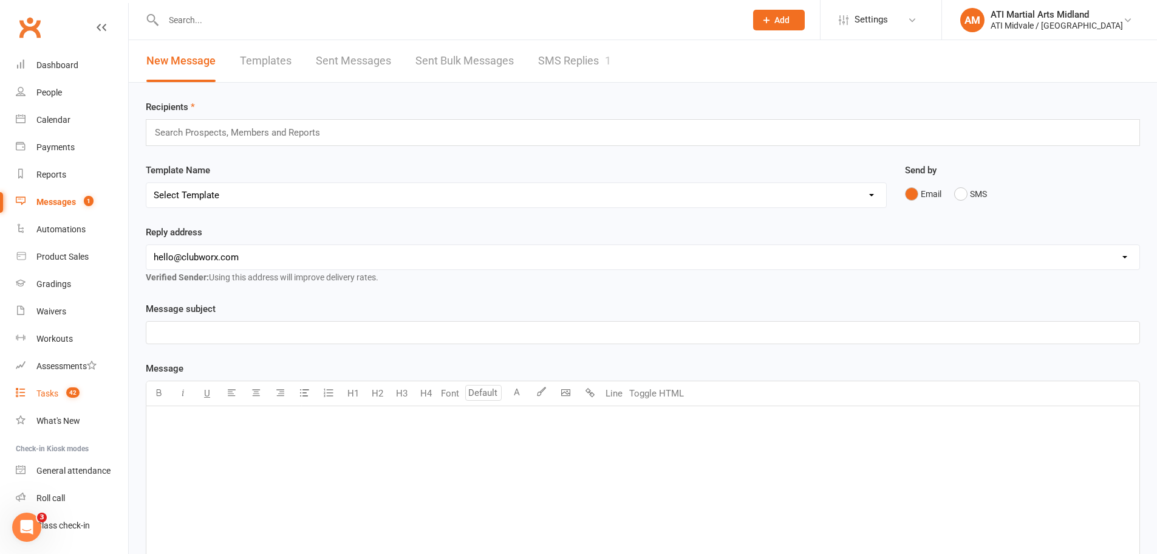
click at [58, 396] on div "Tasks" at bounding box center [47, 393] width 22 height 10
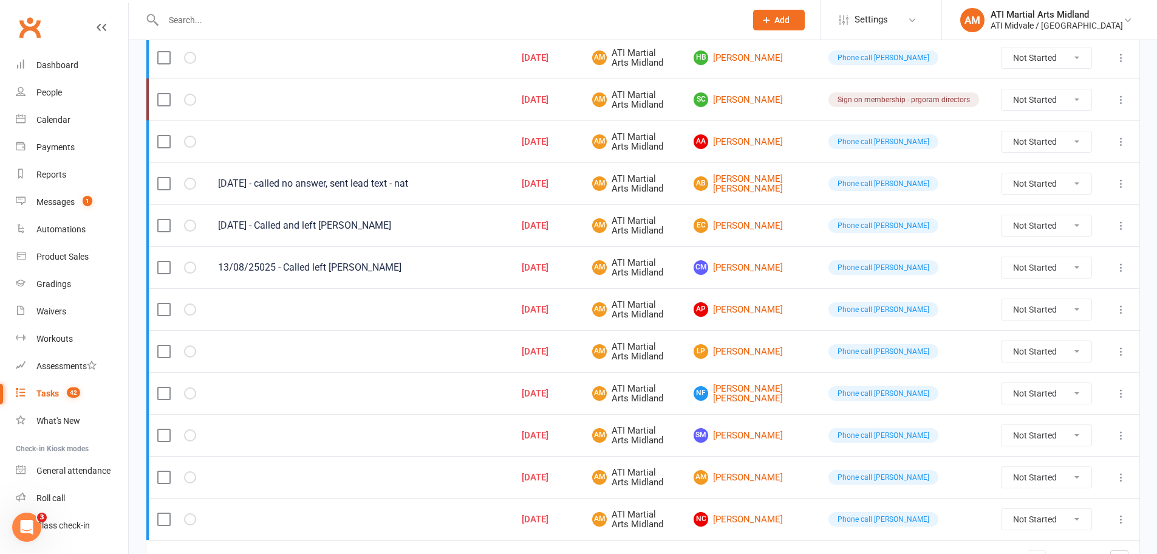
scroll to position [668, 0]
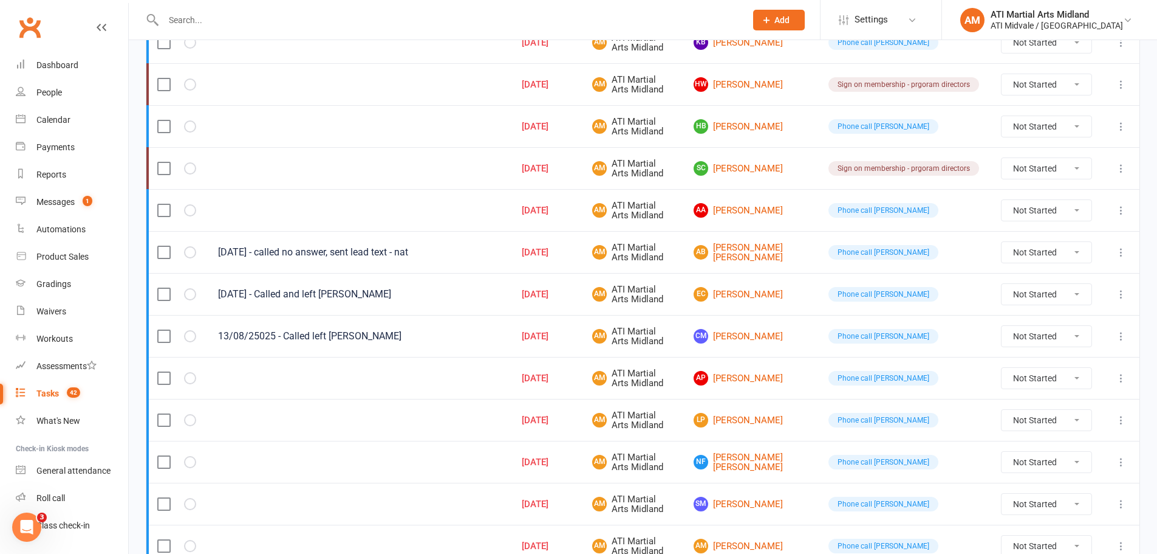
click at [1064, 78] on select "Not Started In Progress Waiting Complete" at bounding box center [1047, 84] width 90 height 21
click at [454, 135] on td at bounding box center [359, 126] width 304 height 42
